Goal: Transaction & Acquisition: Purchase product/service

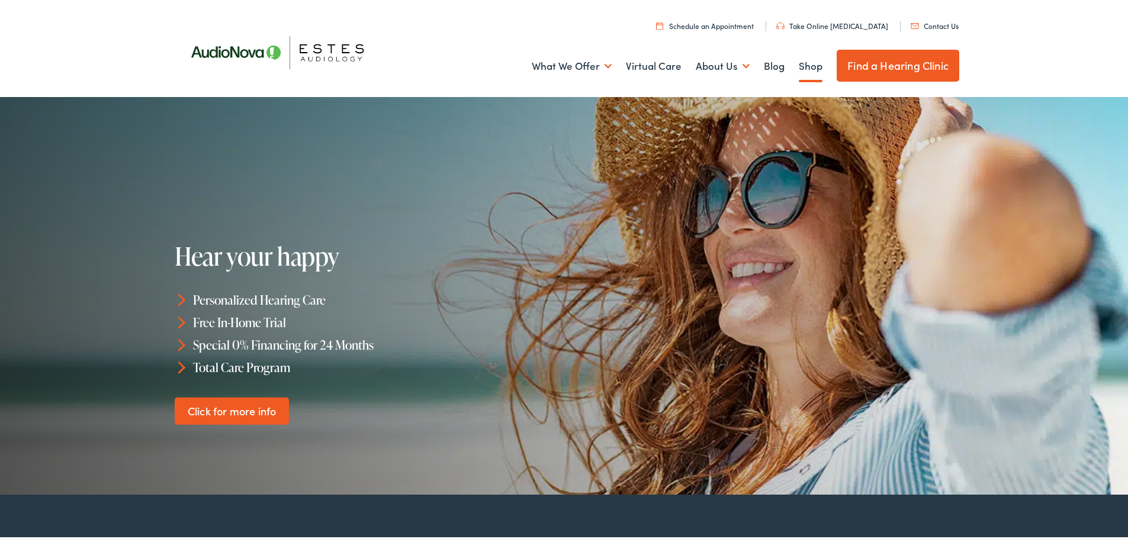
click at [804, 66] on link "Shop" at bounding box center [811, 64] width 24 height 44
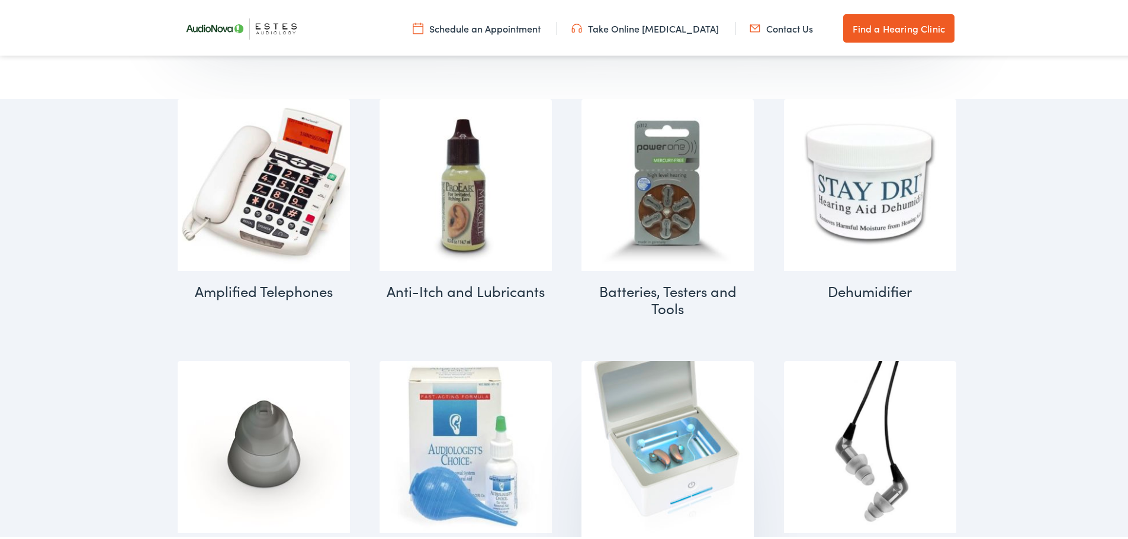
scroll to position [533, 0]
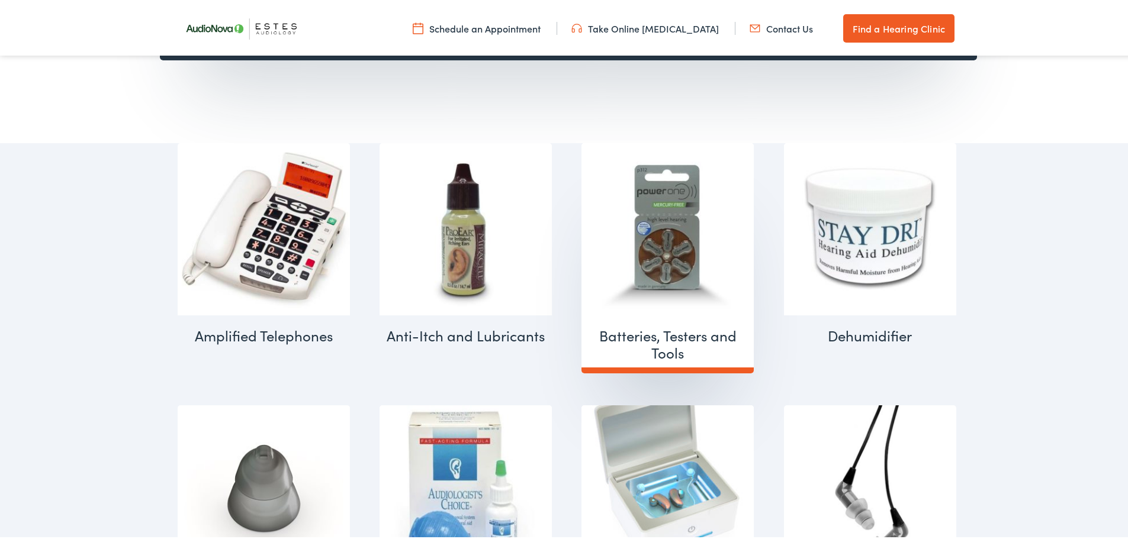
click at [646, 333] on h2 "Batteries, Testers and Tools (9)" at bounding box center [667, 342] width 172 height 58
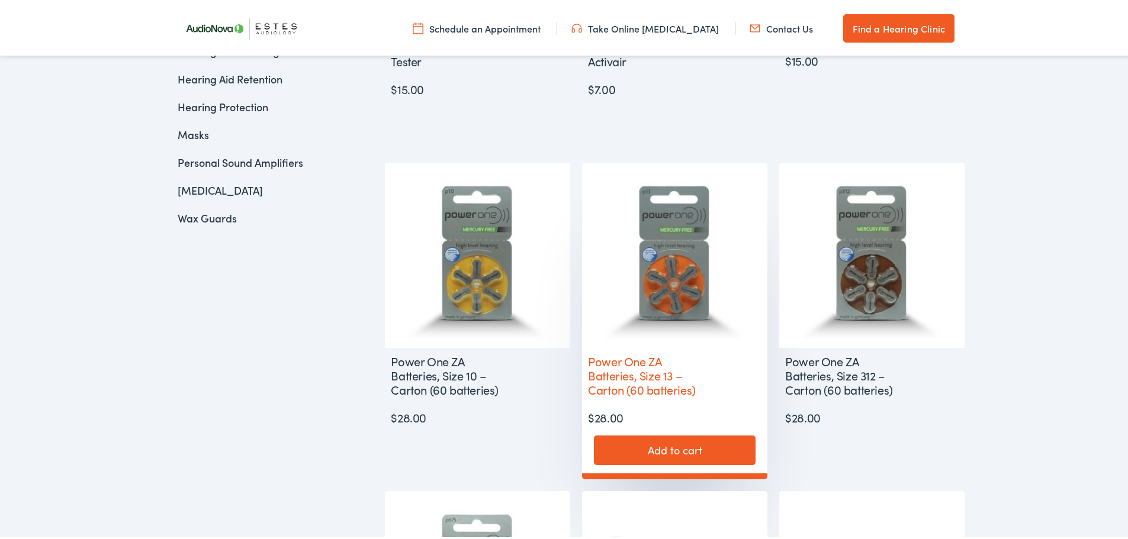
scroll to position [591, 0]
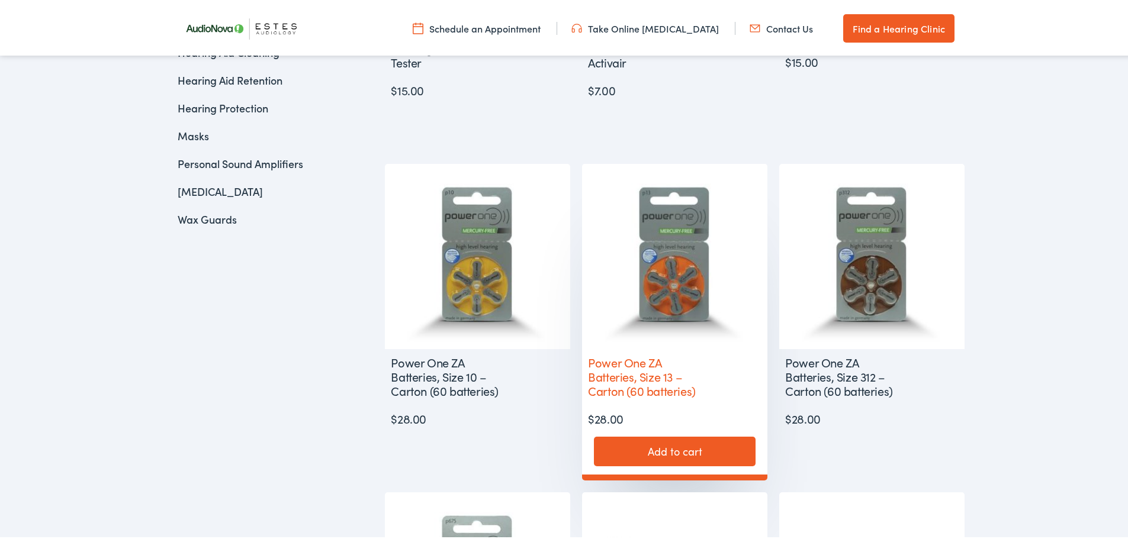
click at [661, 381] on h2 "Power One ZA Batteries, Size 13 – Carton (60 batteries)" at bounding box center [645, 374] width 126 height 54
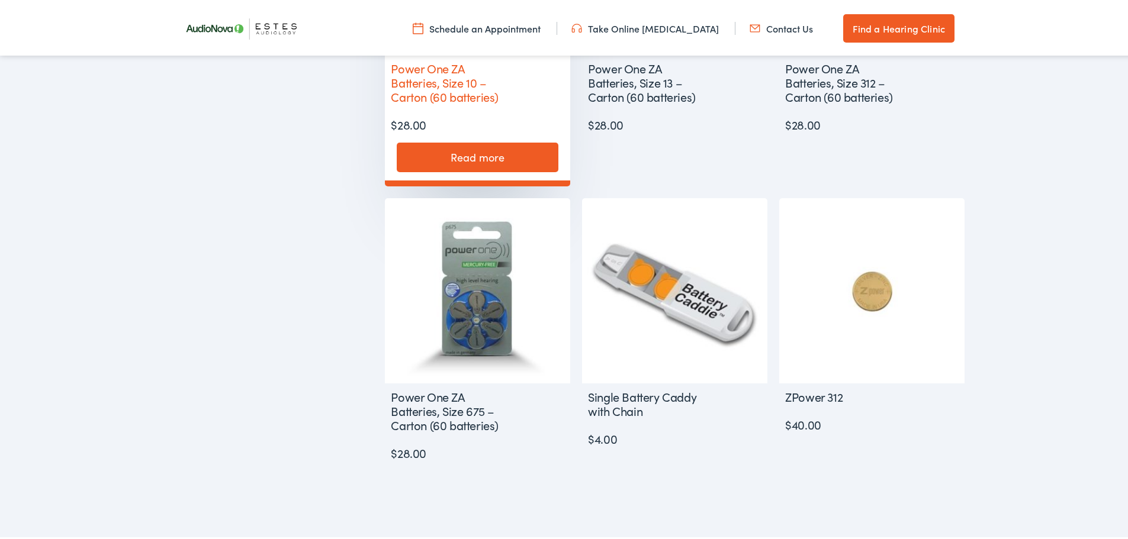
scroll to position [886, 0]
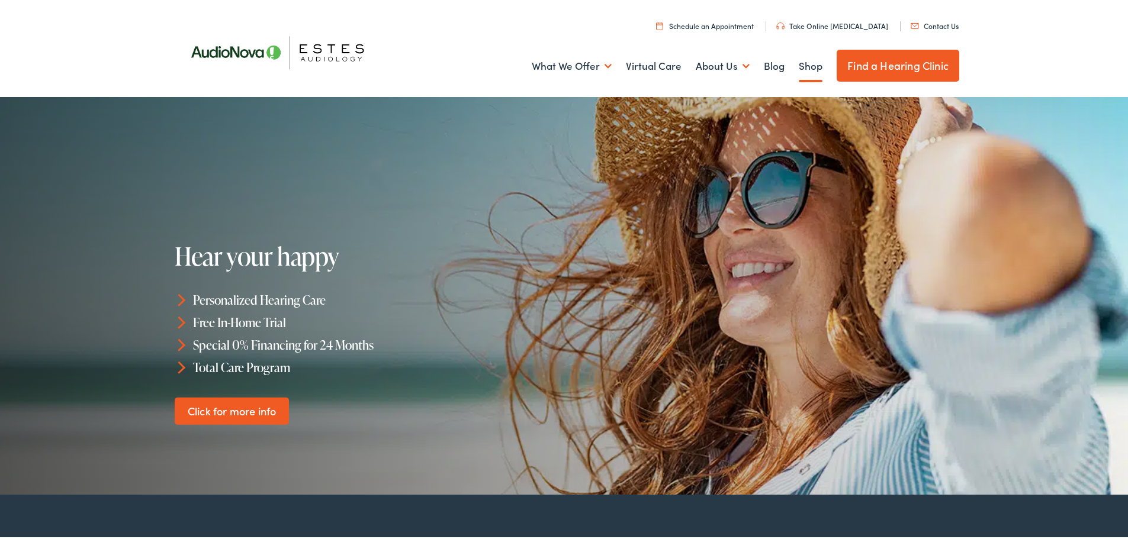
click at [799, 63] on link "Shop" at bounding box center [811, 64] width 24 height 44
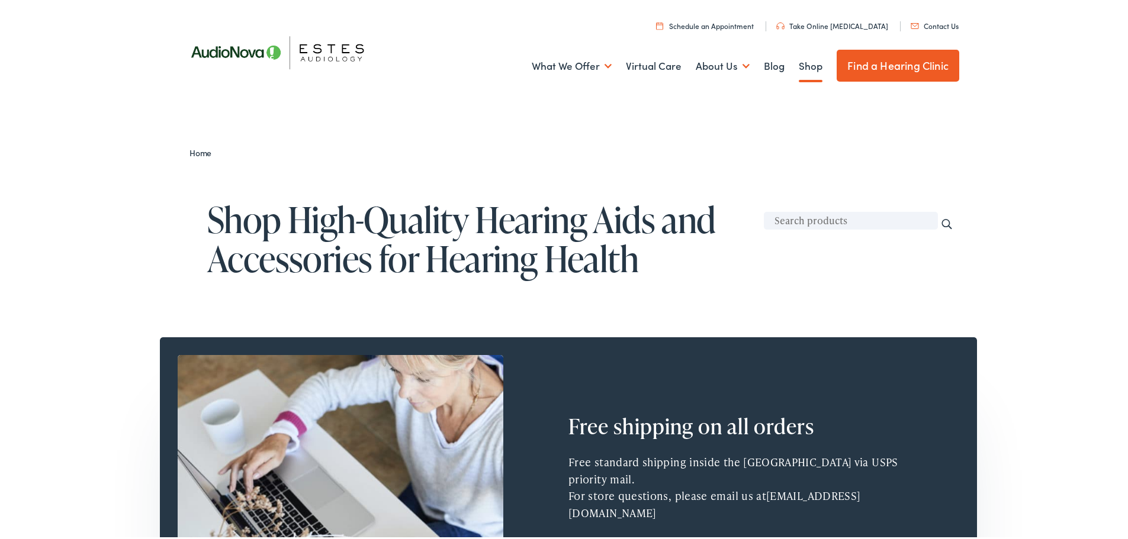
click at [823, 224] on input "text" at bounding box center [851, 219] width 174 height 18
type input "batteries"
click at [940, 215] on input "Search" at bounding box center [946, 221] width 13 height 13
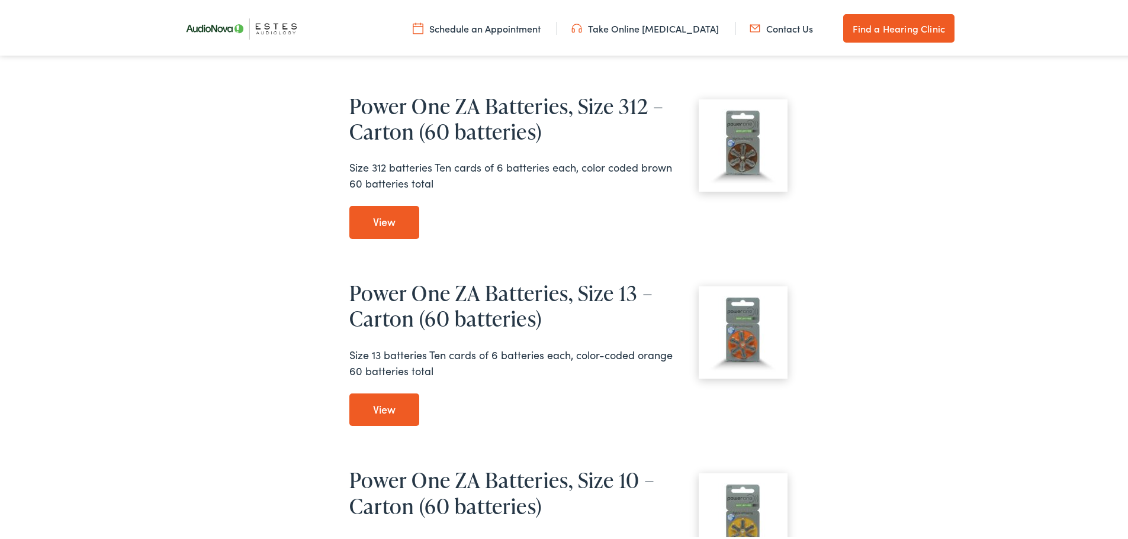
scroll to position [355, 0]
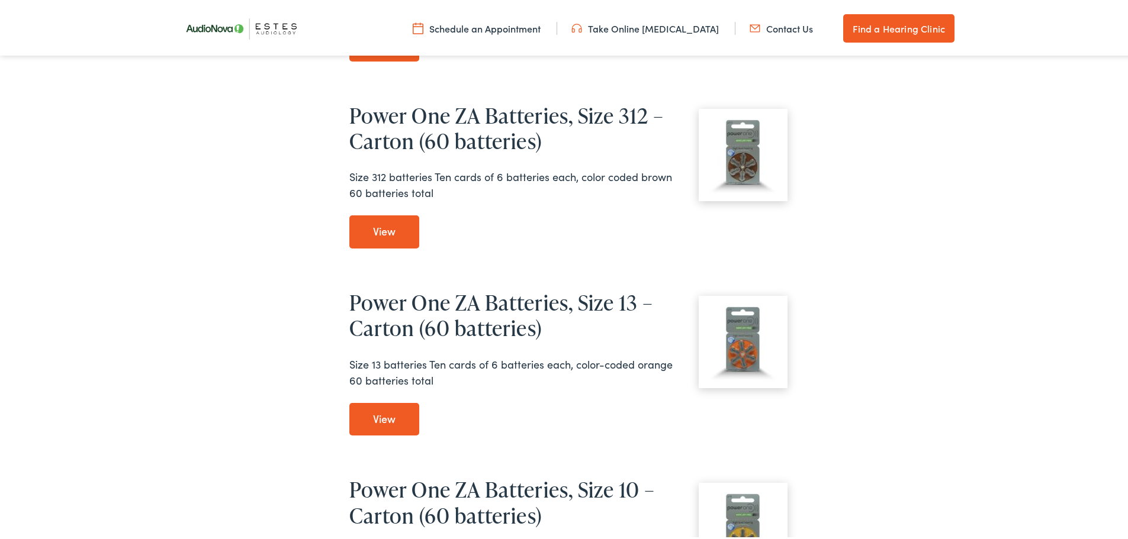
click at [371, 421] on link "View Power One ZA Batteries, Size 13 – Carton (60 batteries)" at bounding box center [384, 417] width 70 height 33
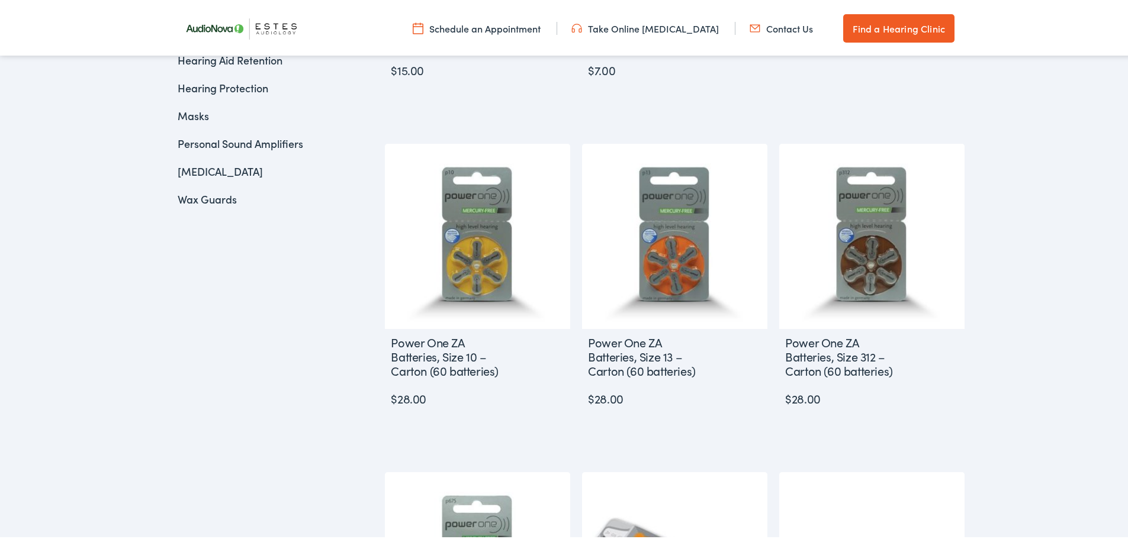
scroll to position [592, 0]
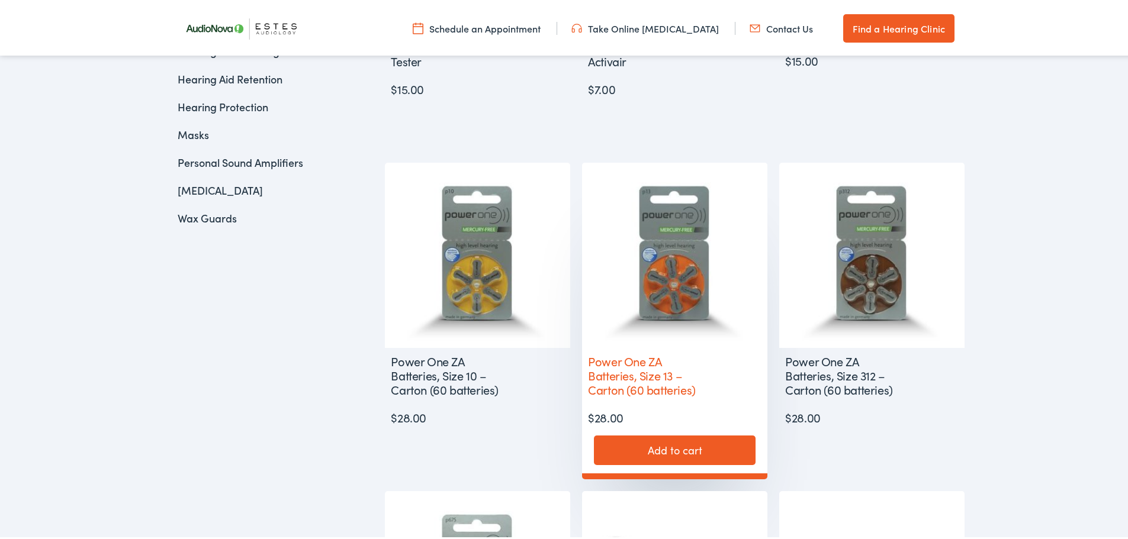
click at [686, 304] on img at bounding box center [674, 252] width 185 height 185
